Goal: Task Accomplishment & Management: Manage account settings

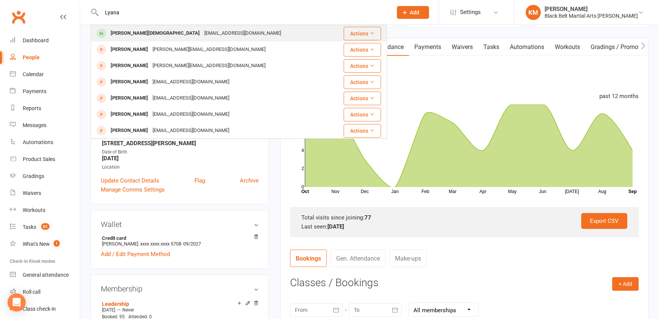
type input "Lyana"
click at [137, 34] on div "[PERSON_NAME][DEMOGRAPHIC_DATA]" at bounding box center [155, 33] width 94 height 11
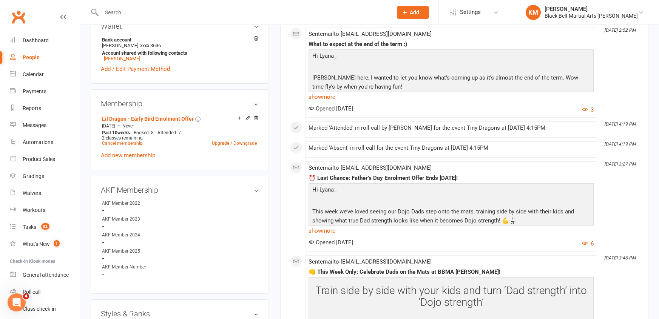
scroll to position [264, 0]
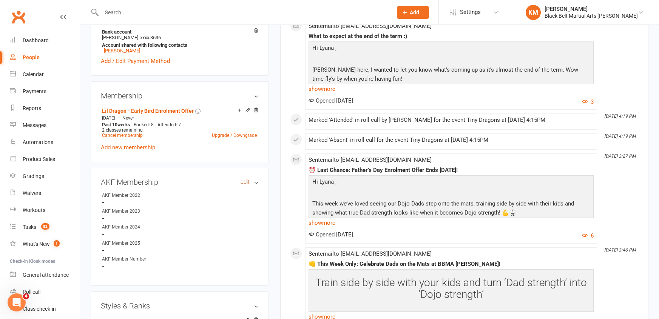
click at [245, 179] on link "edit" at bounding box center [244, 182] width 9 height 6
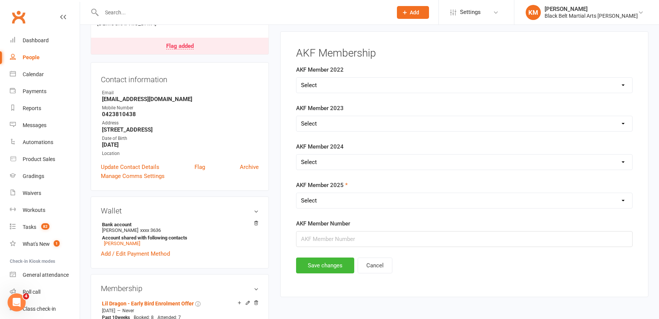
scroll to position [64, 0]
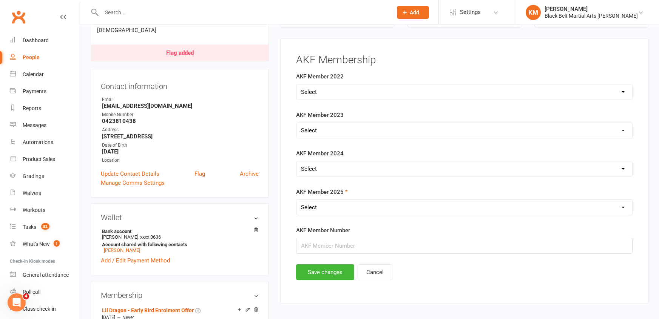
click at [332, 210] on select "Select Yes No" at bounding box center [464, 207] width 336 height 15
select select "Yes"
click at [296, 200] on select "Select Yes No" at bounding box center [464, 207] width 336 height 15
click at [315, 242] on input "string" at bounding box center [464, 246] width 336 height 16
paste input "32250"
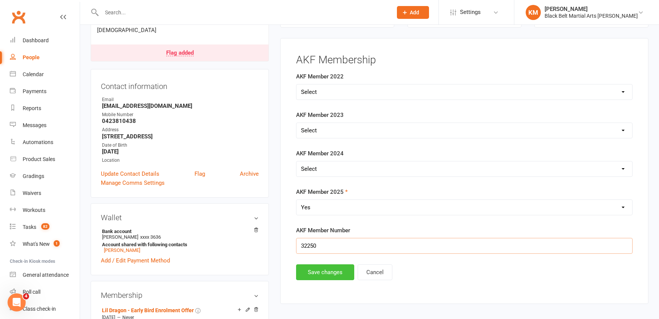
type input "32250"
click at [314, 268] on button "Save changes" at bounding box center [325, 273] width 58 height 16
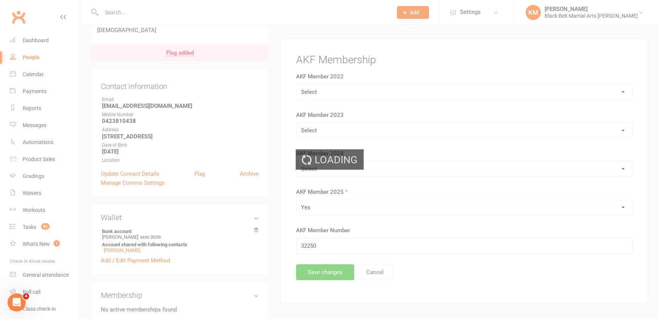
click at [172, 38] on div "Loading" at bounding box center [329, 159] width 659 height 319
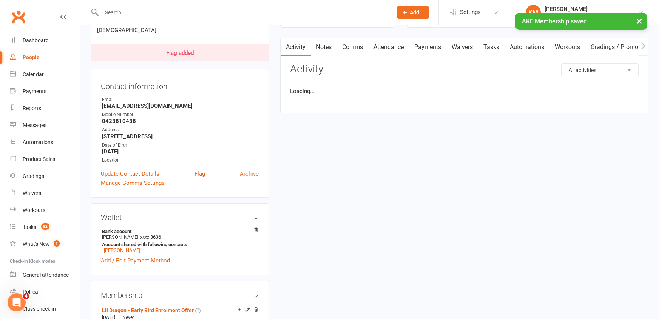
click at [172, 50] on div "Flag added" at bounding box center [180, 53] width 28 height 6
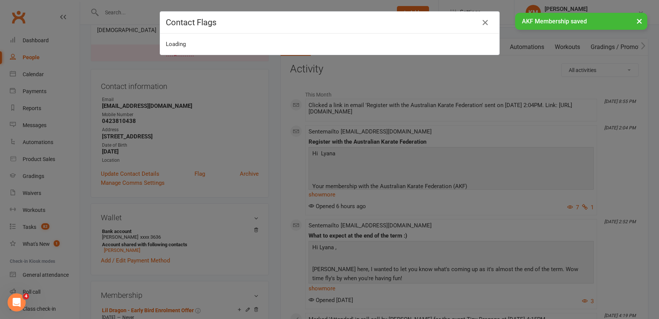
click at [183, 46] on span "Loading" at bounding box center [176, 44] width 20 height 7
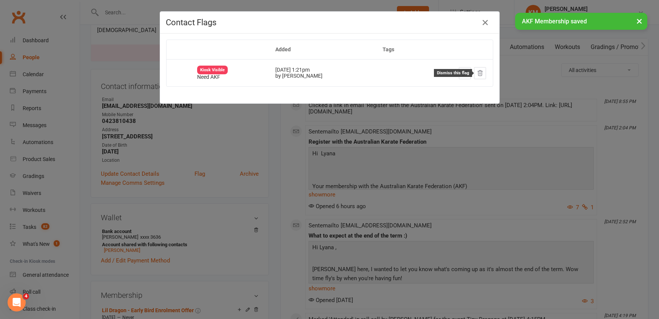
click at [480, 74] on icon at bounding box center [479, 72] width 5 height 5
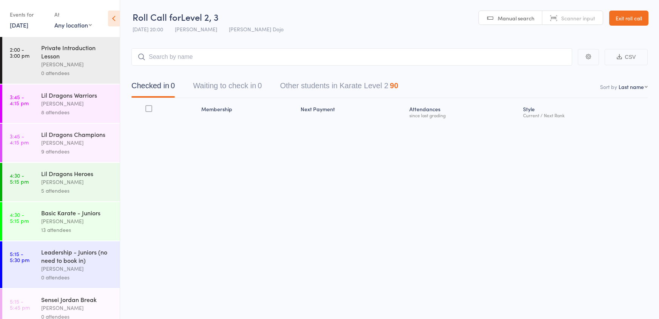
click at [210, 87] on button "Waiting to check in 0" at bounding box center [227, 88] width 69 height 20
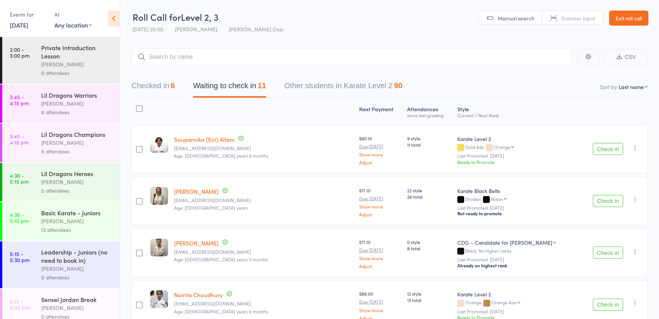
click at [607, 151] on button "Check in" at bounding box center [608, 149] width 30 height 12
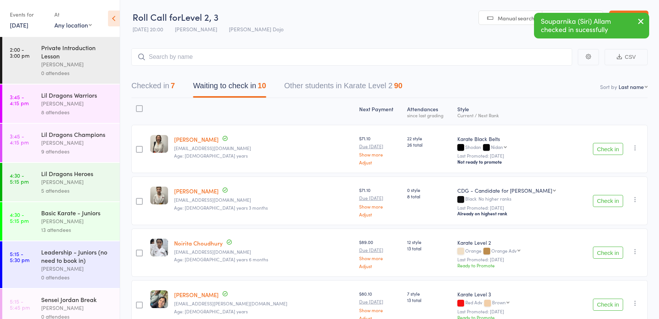
click at [142, 112] on div at bounding box center [139, 108] width 7 height 7
click at [137, 106] on input "checkbox" at bounding box center [137, 106] width 0 height 0
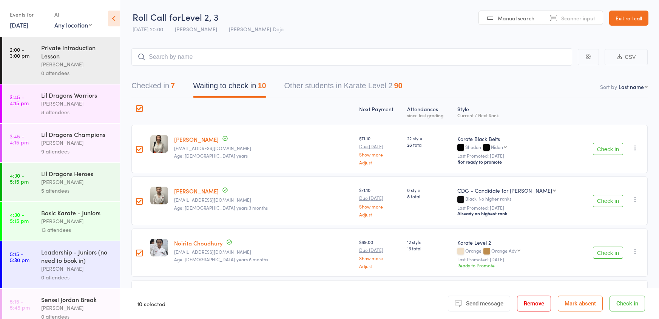
click at [562, 299] on button "Mark absent" at bounding box center [579, 304] width 45 height 16
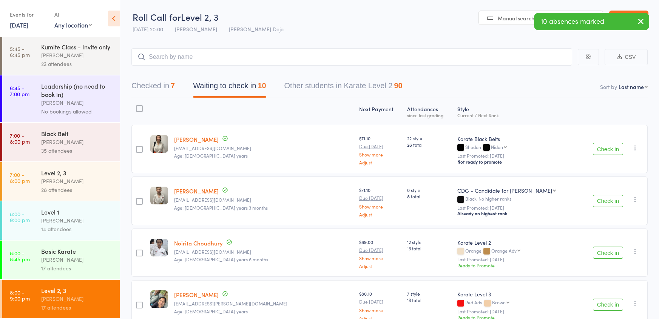
scroll to position [407, 0]
click at [85, 258] on div "Jordan Grandlouis" at bounding box center [77, 260] width 72 height 9
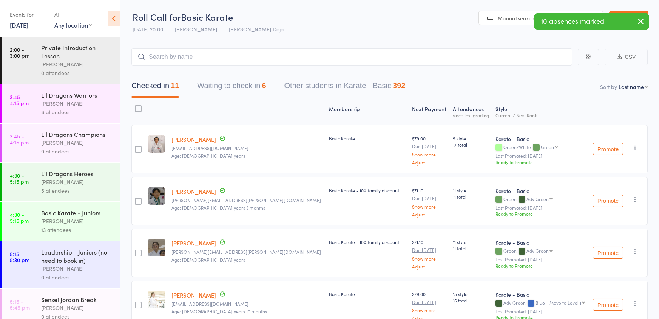
click at [219, 92] on button "Waiting to check in 6" at bounding box center [231, 88] width 69 height 20
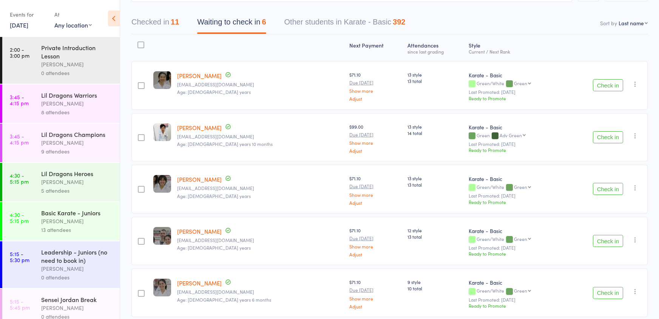
scroll to position [66, 0]
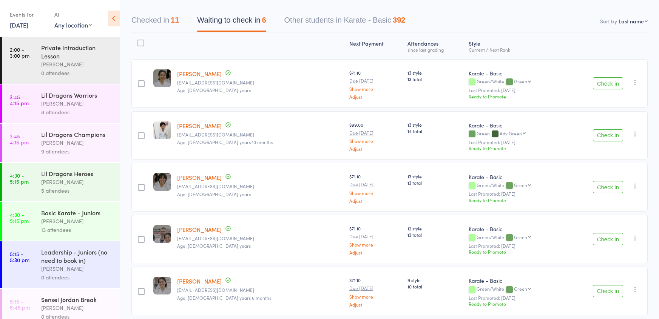
click at [609, 136] on button "Check in" at bounding box center [608, 135] width 30 height 12
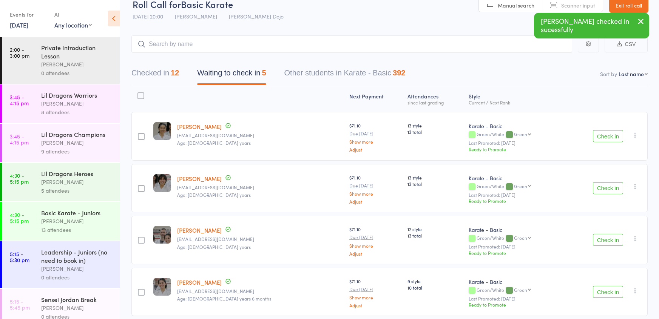
scroll to position [0, 0]
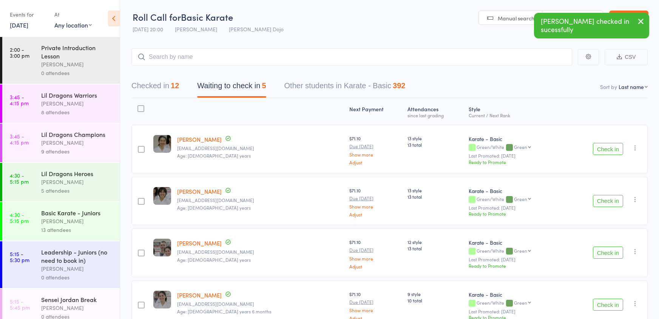
click at [142, 110] on div at bounding box center [140, 108] width 7 height 7
click at [139, 106] on input "checkbox" at bounding box center [139, 106] width 0 height 0
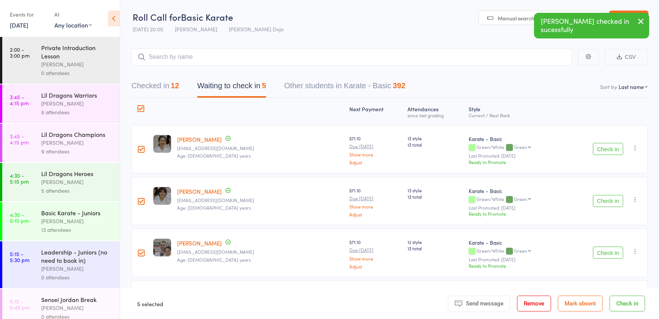
click at [143, 108] on div at bounding box center [140, 108] width 7 height 7
click at [139, 106] on input "checkbox" at bounding box center [139, 106] width 0 height 0
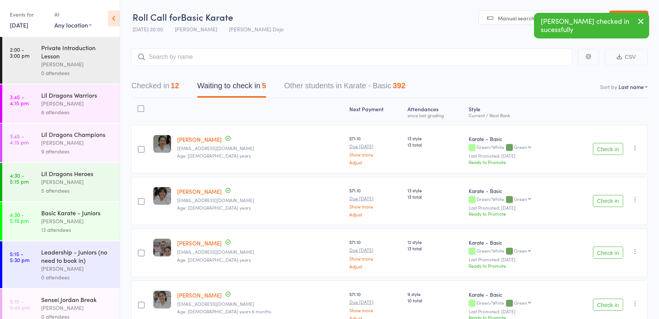
click at [143, 108] on div at bounding box center [140, 108] width 7 height 7
click at [139, 106] on input "checkbox" at bounding box center [139, 106] width 0 height 0
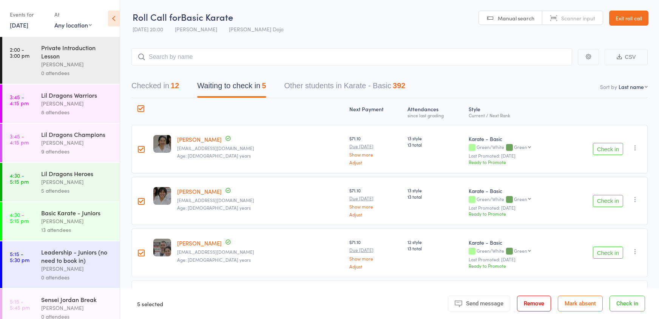
click at [587, 305] on button "Mark absent" at bounding box center [579, 304] width 45 height 16
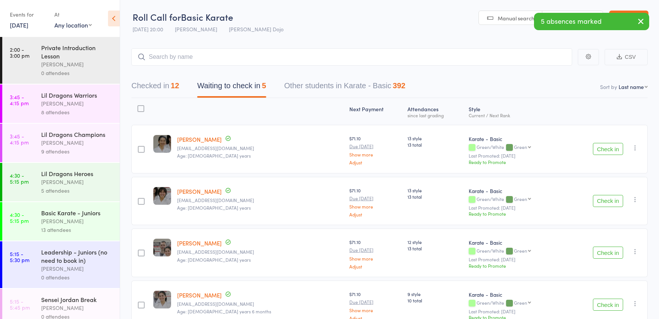
scroll to position [407, 0]
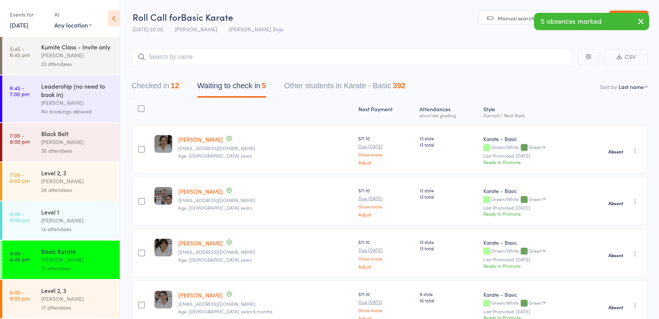
click at [78, 214] on div "Level 1" at bounding box center [77, 212] width 72 height 8
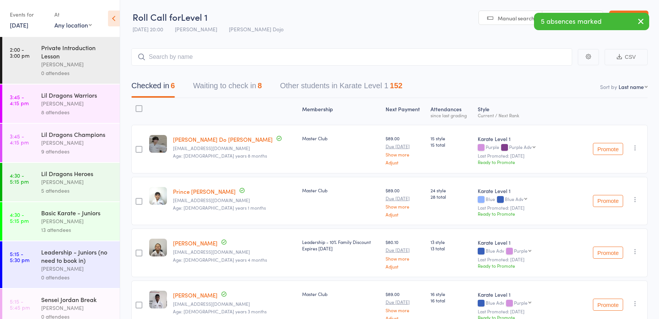
click at [236, 91] on button "Waiting to check in 8" at bounding box center [227, 88] width 69 height 20
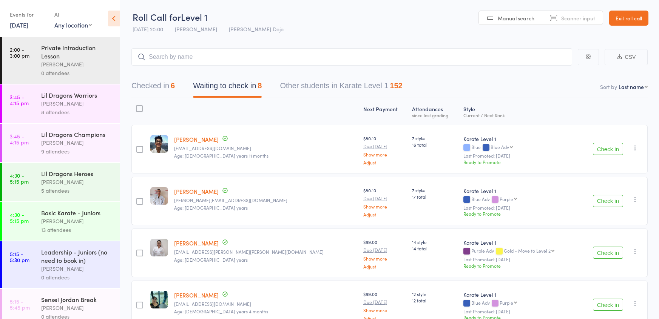
click at [607, 200] on button "Check in" at bounding box center [608, 201] width 30 height 12
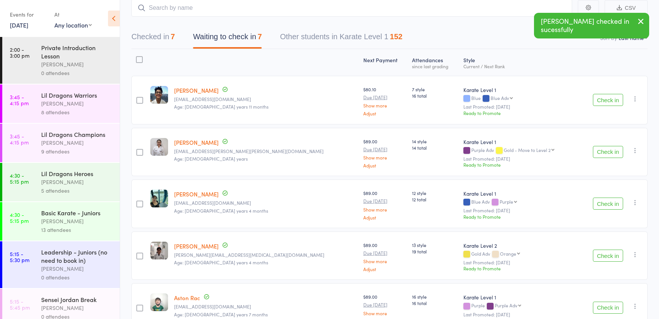
scroll to position [51, 0]
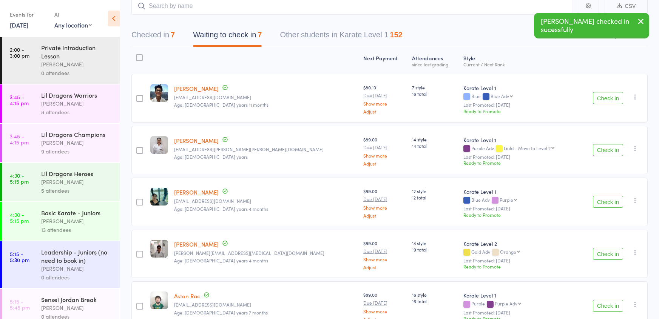
click at [607, 201] on button "Check in" at bounding box center [608, 202] width 30 height 12
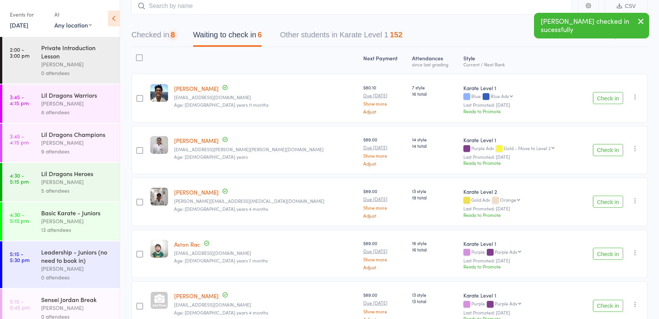
click at [607, 201] on button "Check in" at bounding box center [608, 202] width 30 height 12
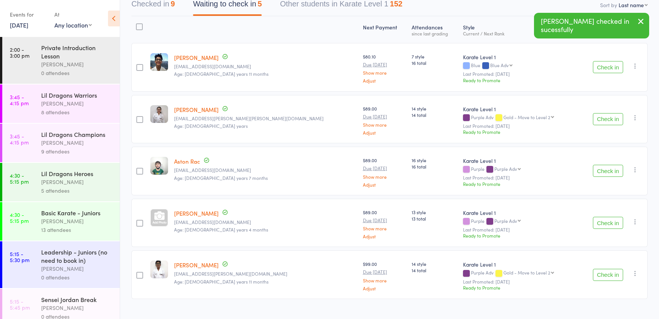
scroll to position [93, 0]
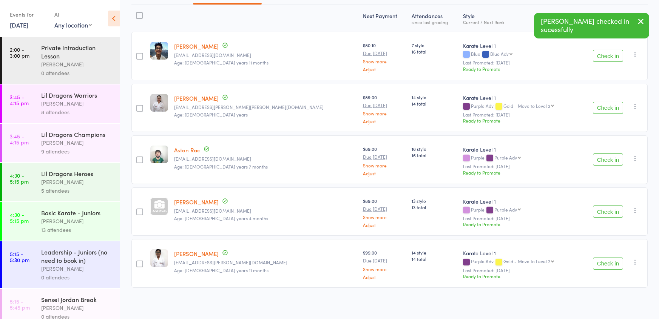
click at [143, 12] on div at bounding box center [139, 15] width 7 height 7
click at [137, 13] on input "checkbox" at bounding box center [137, 13] width 0 height 0
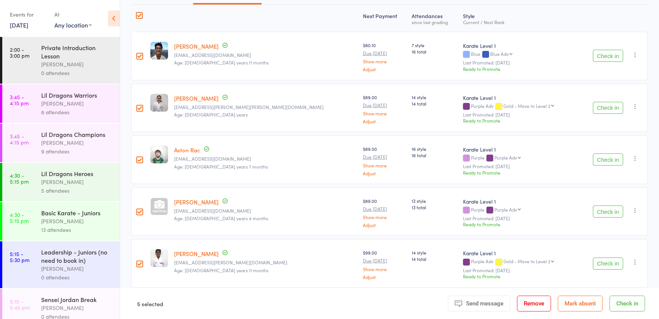
click at [577, 302] on button "Mark absent" at bounding box center [579, 304] width 45 height 16
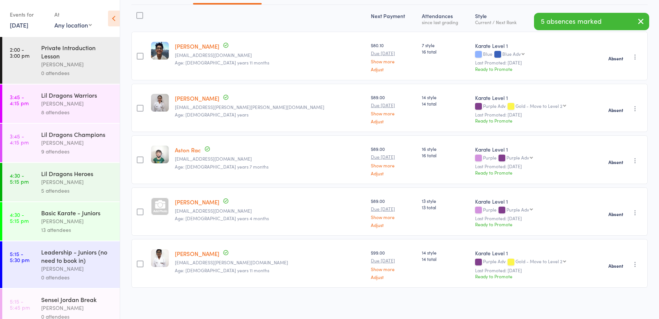
scroll to position [407, 0]
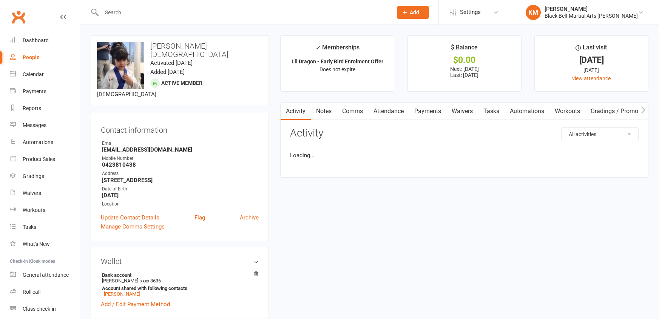
scroll to position [64, 0]
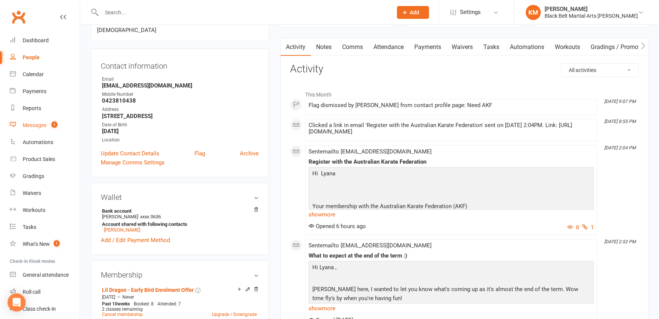
click at [42, 125] on div "Messages" at bounding box center [35, 125] width 24 height 6
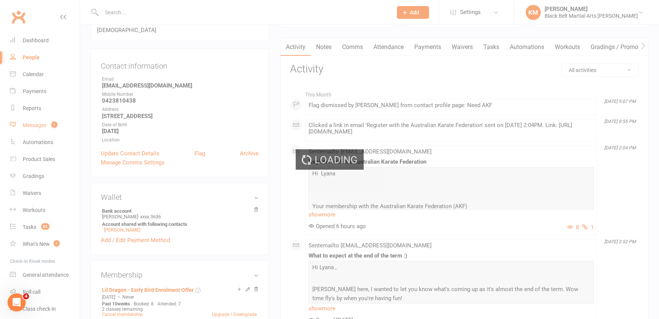
scroll to position [0, 0]
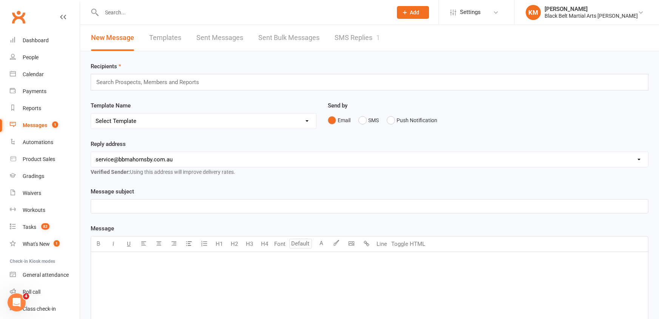
click at [338, 37] on link "SMS Replies 1" at bounding box center [356, 38] width 45 height 26
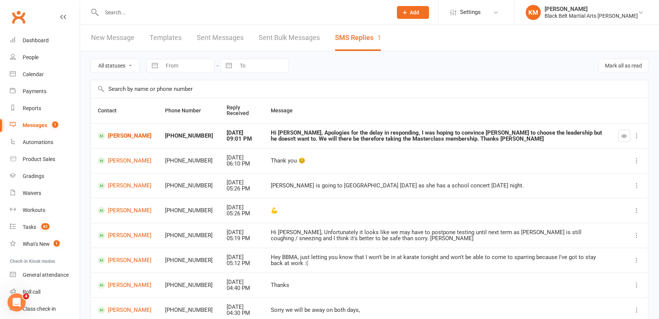
click at [413, 139] on div "Hi Kathryn, Apologies for the delay in responding, I was hoping to convince Giu…" at bounding box center [438, 136] width 334 height 12
